Goal: Task Accomplishment & Management: Use online tool/utility

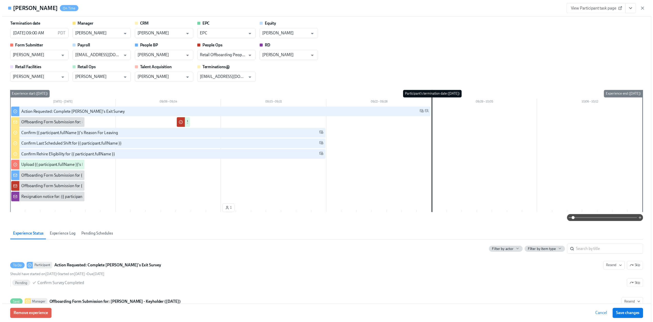
scroll to position [0, 827]
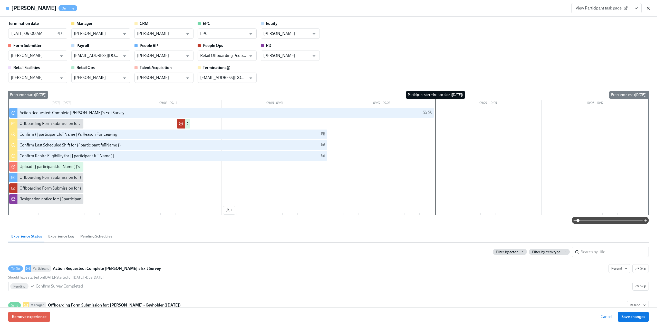
click at [650, 8] on icon "button" at bounding box center [648, 8] width 5 height 5
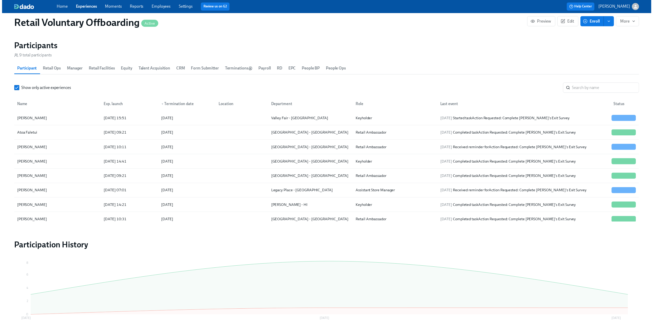
scroll to position [0, 823]
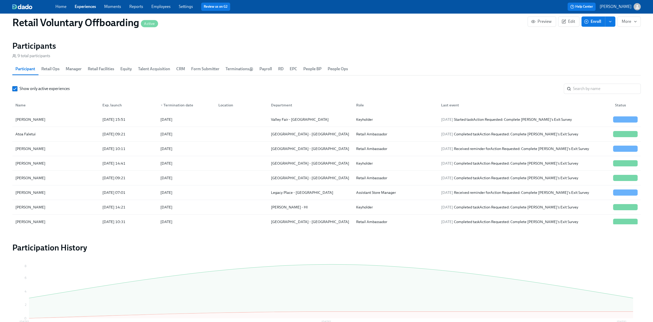
click at [162, 6] on link "Employees" at bounding box center [160, 6] width 19 height 5
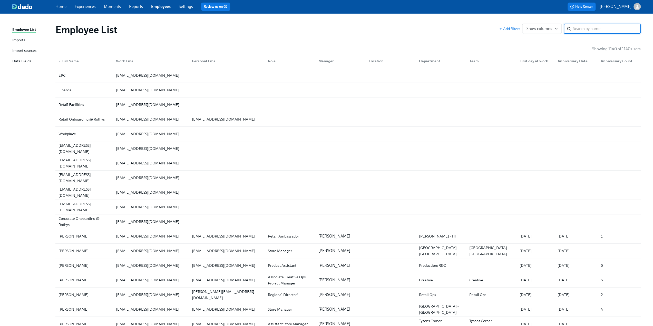
click at [25, 53] on div "Import sources" at bounding box center [24, 51] width 24 height 6
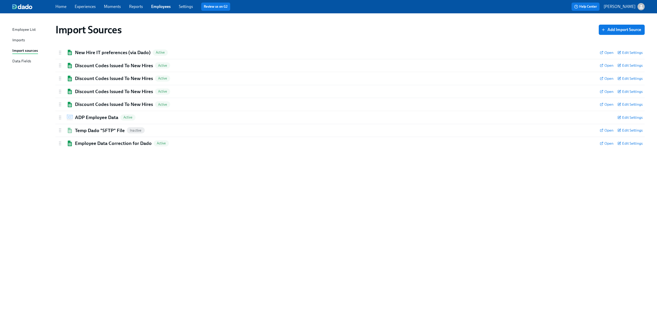
click at [20, 41] on div "Imports" at bounding box center [18, 40] width 13 height 6
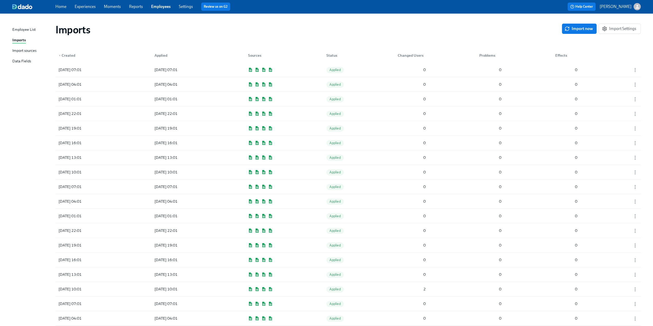
click at [87, 5] on link "Experiences" at bounding box center [85, 6] width 21 height 5
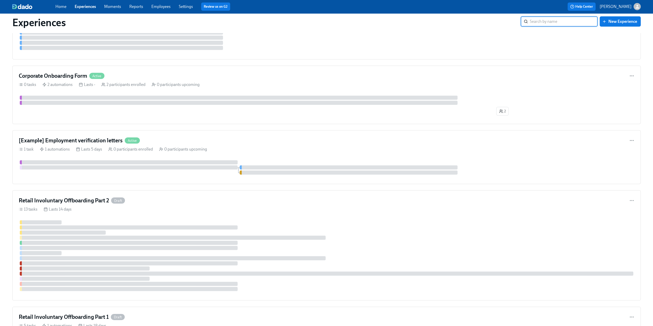
scroll to position [1463, 0]
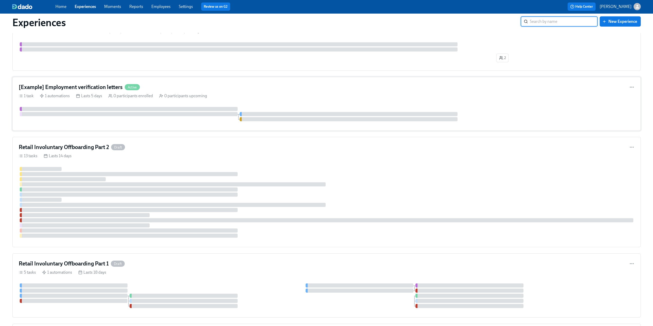
click at [61, 88] on h4 "[Example] Employment verification letters" at bounding box center [71, 87] width 104 height 8
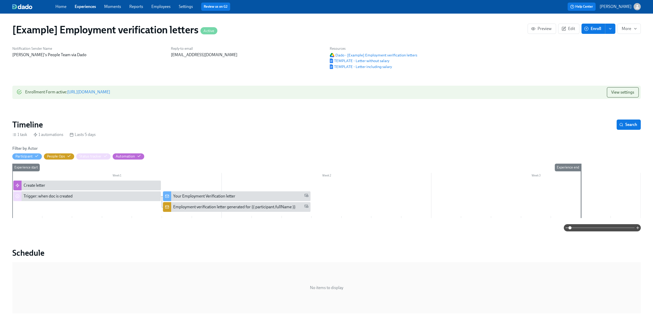
scroll to position [51, 0]
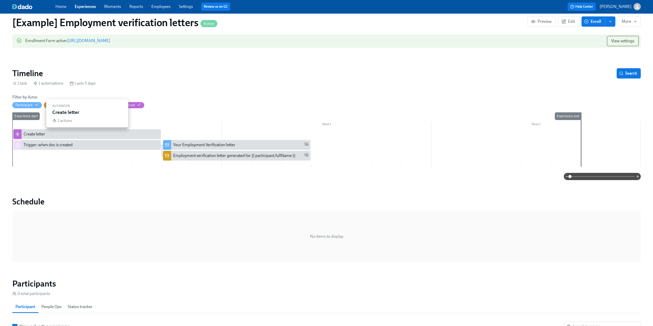
click at [35, 133] on div "Create letter" at bounding box center [35, 134] width 22 height 6
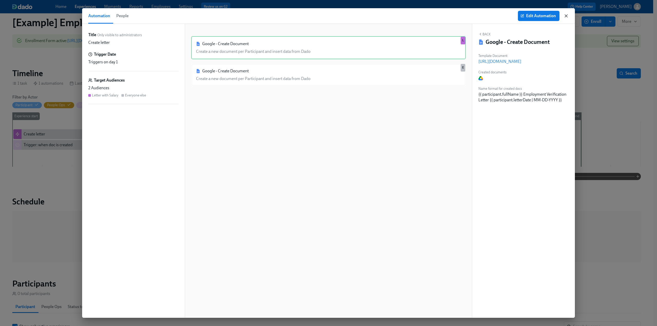
click at [568, 14] on icon "button" at bounding box center [566, 15] width 5 height 5
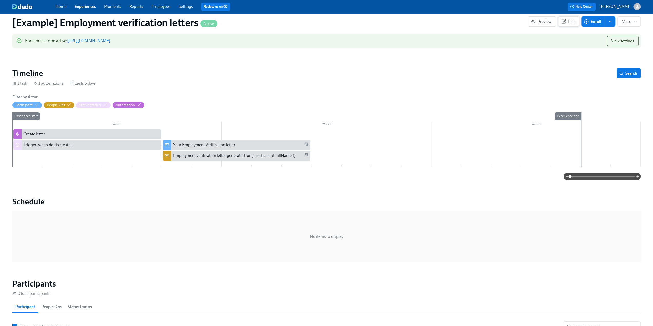
click at [566, 24] on span "Edit" at bounding box center [569, 21] width 13 height 5
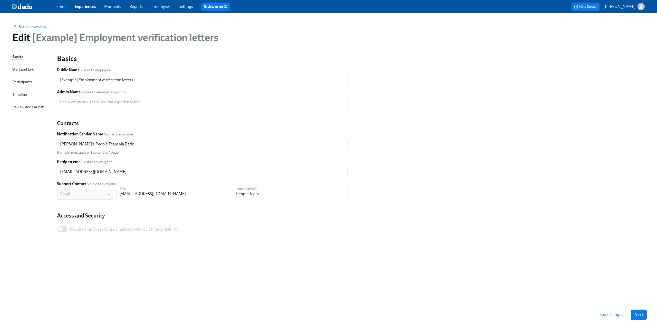
click at [16, 95] on div "Timeline" at bounding box center [19, 95] width 15 height 6
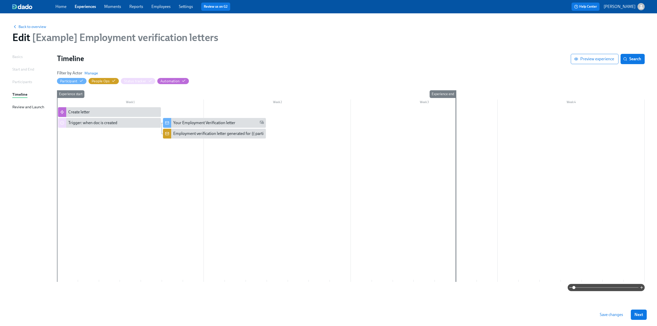
click at [170, 220] on div at bounding box center [351, 194] width 588 height 175
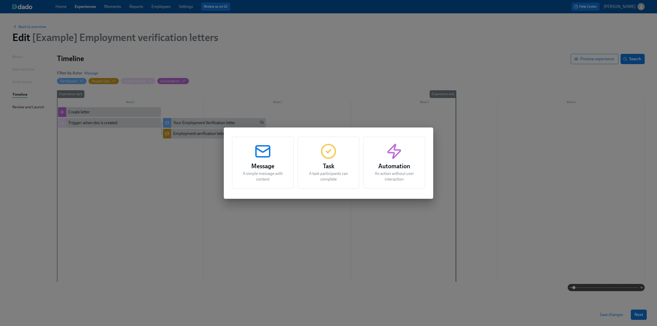
click at [389, 156] on icon "button" at bounding box center [394, 151] width 16 height 16
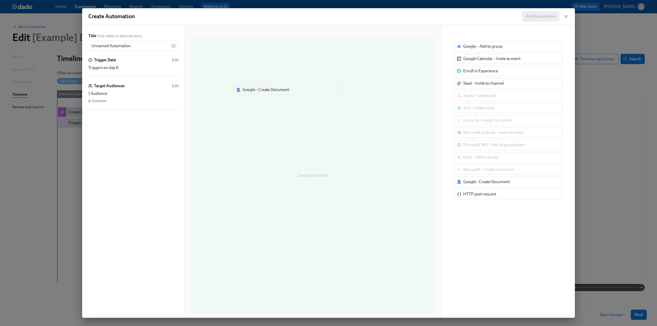
drag, startPoint x: 503, startPoint y: 184, endPoint x: 279, endPoint y: 93, distance: 241.1
click at [279, 93] on div "Title Only visible to administrators Unnamed Automation ​ Trigger Date Edit Tri…" at bounding box center [328, 171] width 493 height 293
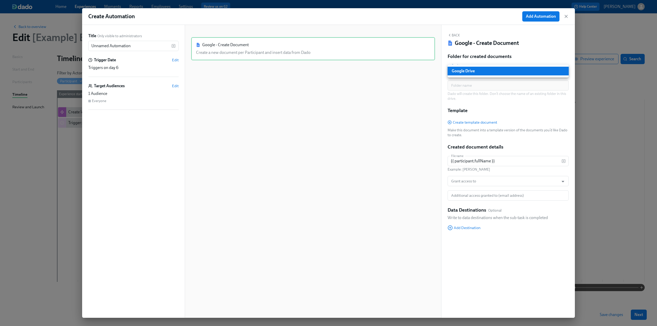
click at [495, 70] on body "Home Experiences Moments Reports Employees Settings Review us on G2 Help Center…" at bounding box center [328, 163] width 657 height 326
click at [495, 70] on li "Google Drive" at bounding box center [508, 71] width 121 height 9
click at [470, 122] on span "Create template document" at bounding box center [473, 122] width 50 height 5
click at [473, 184] on input "Grant access to" at bounding box center [503, 181] width 106 height 10
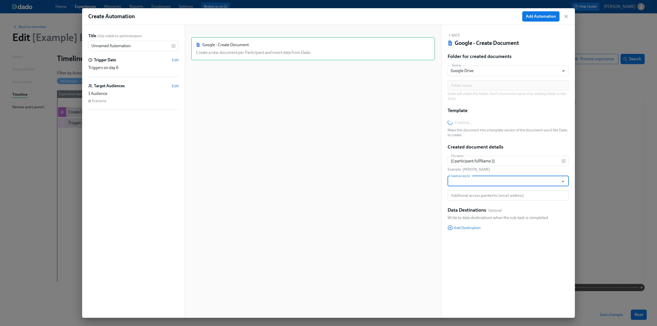
click at [473, 181] on input "Grant access to" at bounding box center [503, 181] width 106 height 10
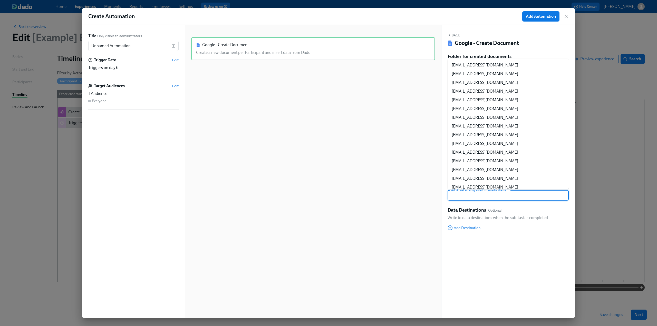
click at [475, 193] on input "Additional access granted to (email address)" at bounding box center [504, 195] width 109 height 10
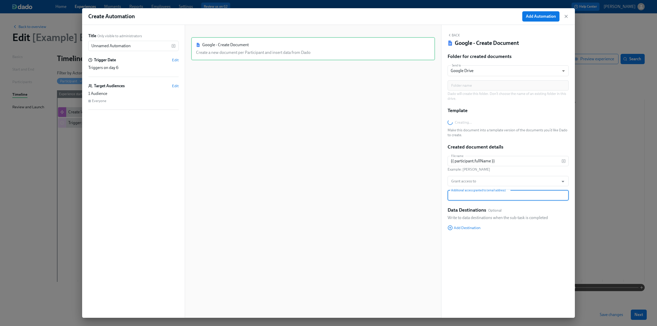
click at [475, 193] on input "Additional access granted to (email address)" at bounding box center [504, 195] width 109 height 10
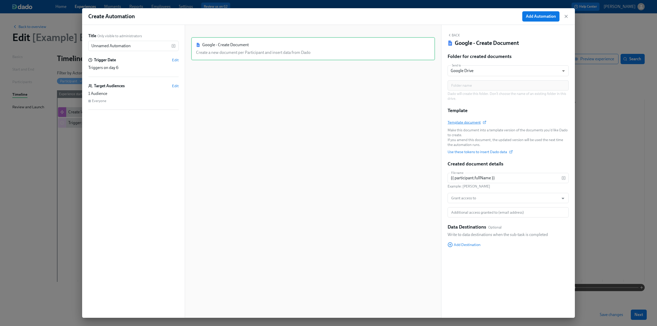
click at [472, 122] on span "Template document" at bounding box center [467, 122] width 38 height 5
